Goal: Task Accomplishment & Management: Use online tool/utility

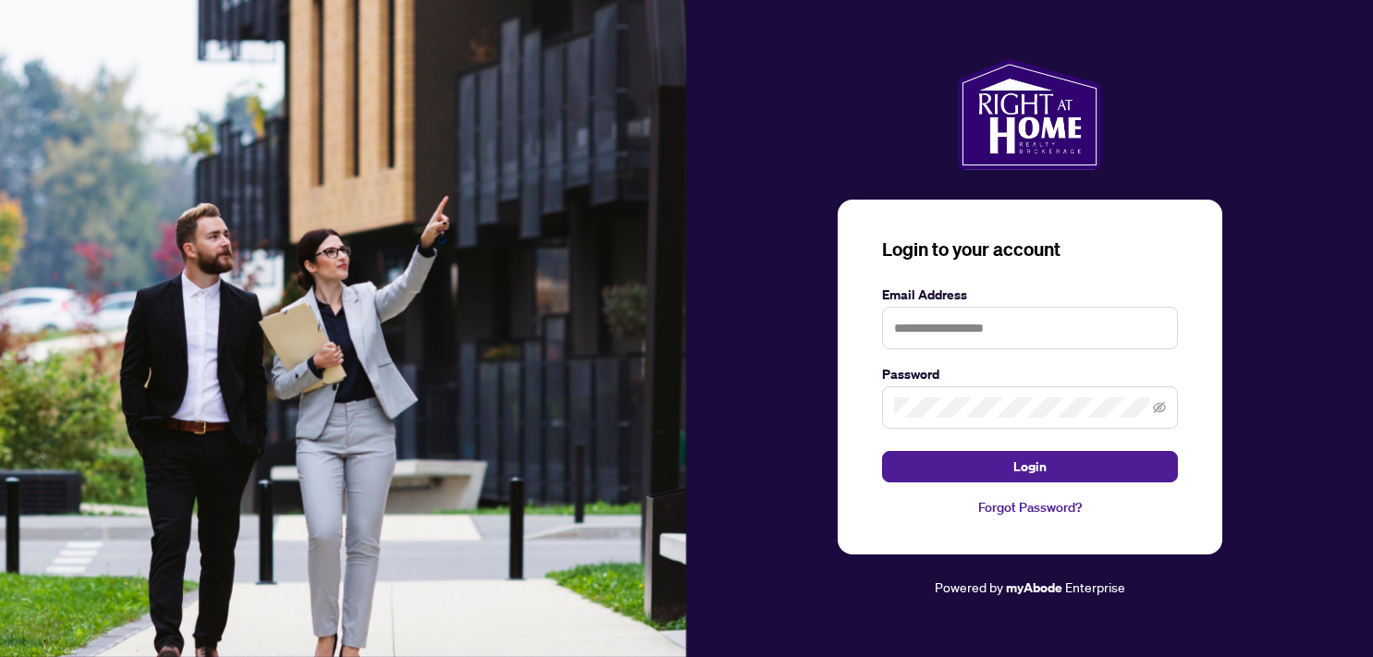
type input "**********"
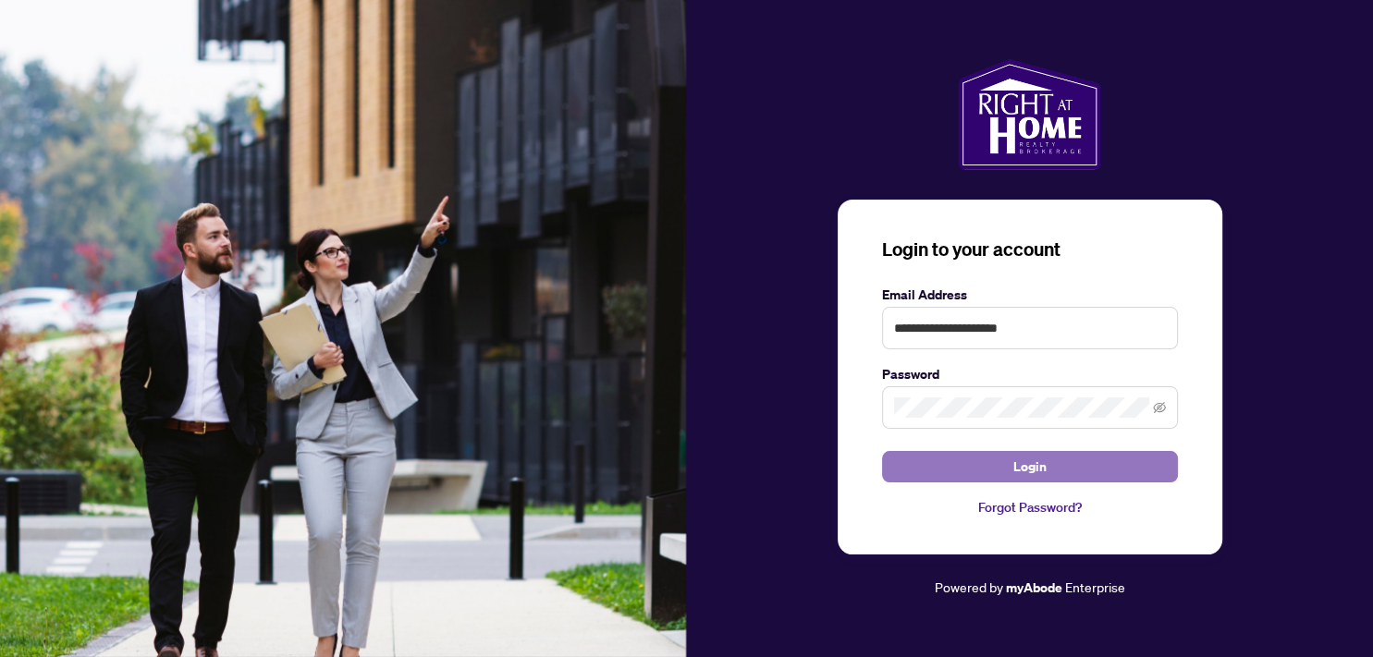
click at [1023, 467] on span "Login" at bounding box center [1029, 467] width 33 height 30
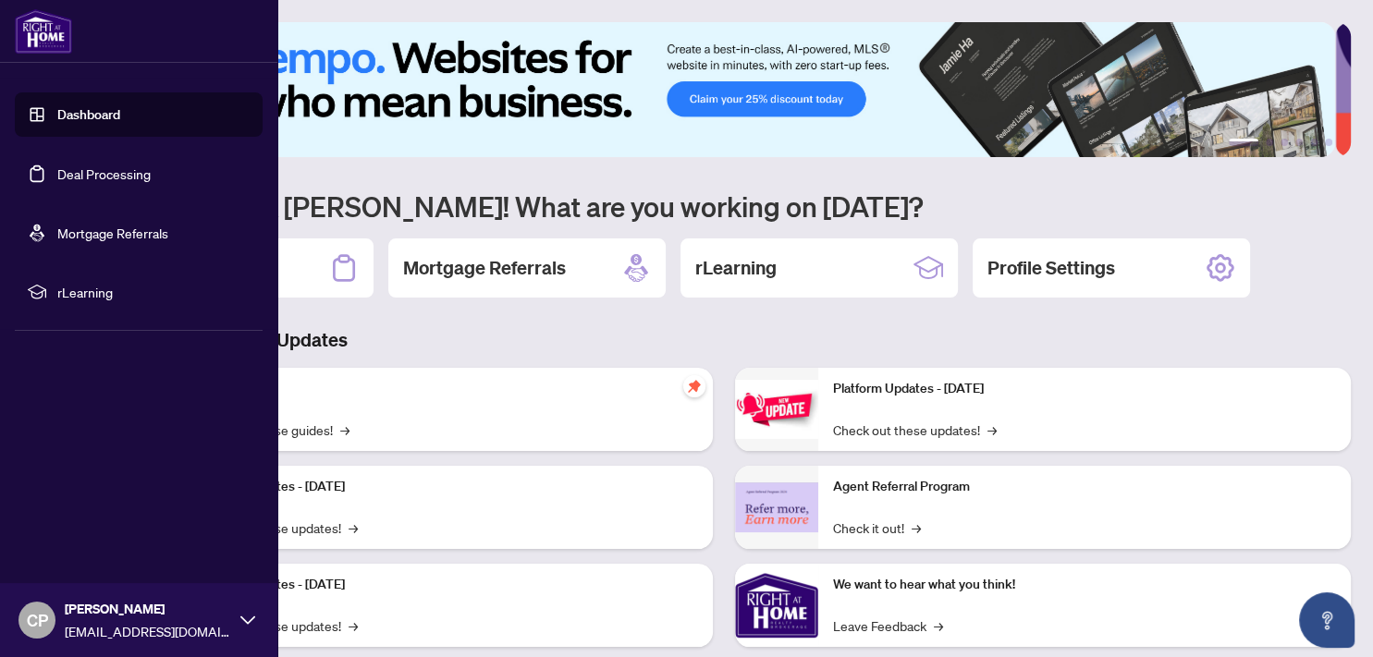
click at [57, 172] on link "Deal Processing" at bounding box center [103, 174] width 93 height 17
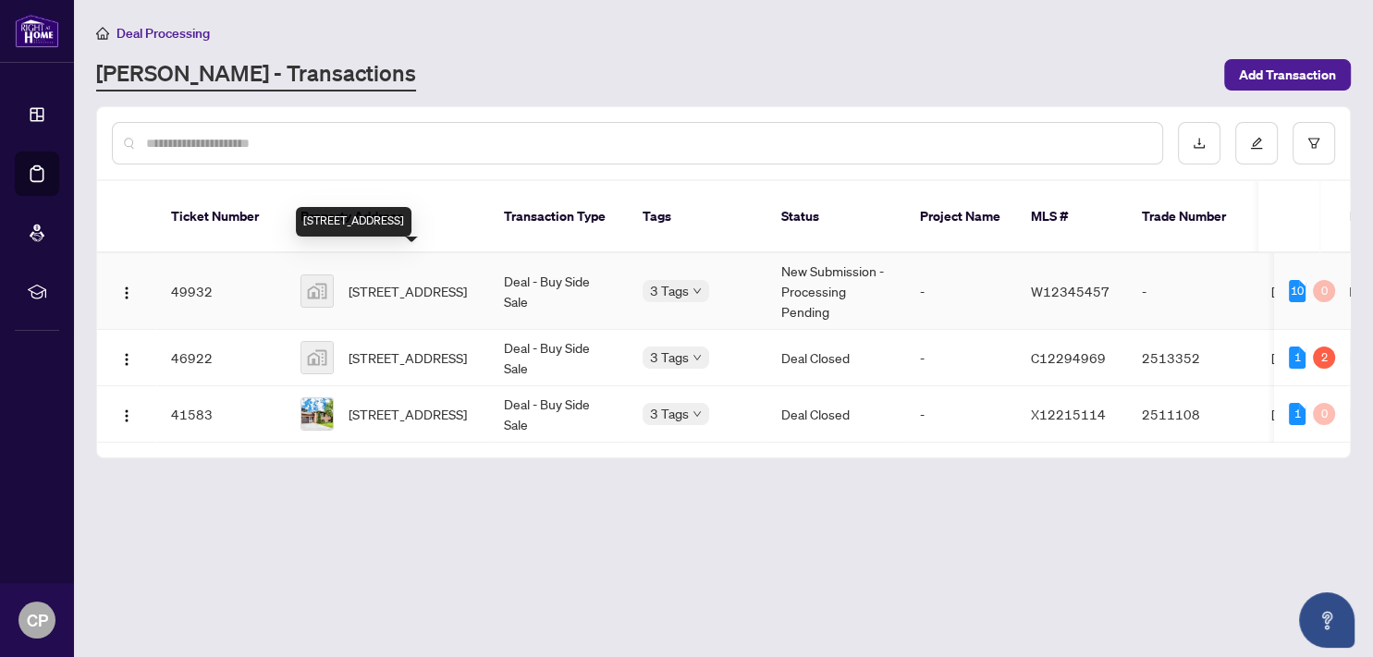
click at [367, 281] on span "[STREET_ADDRESS]" at bounding box center [408, 291] width 118 height 20
